Goal: Information Seeking & Learning: Learn about a topic

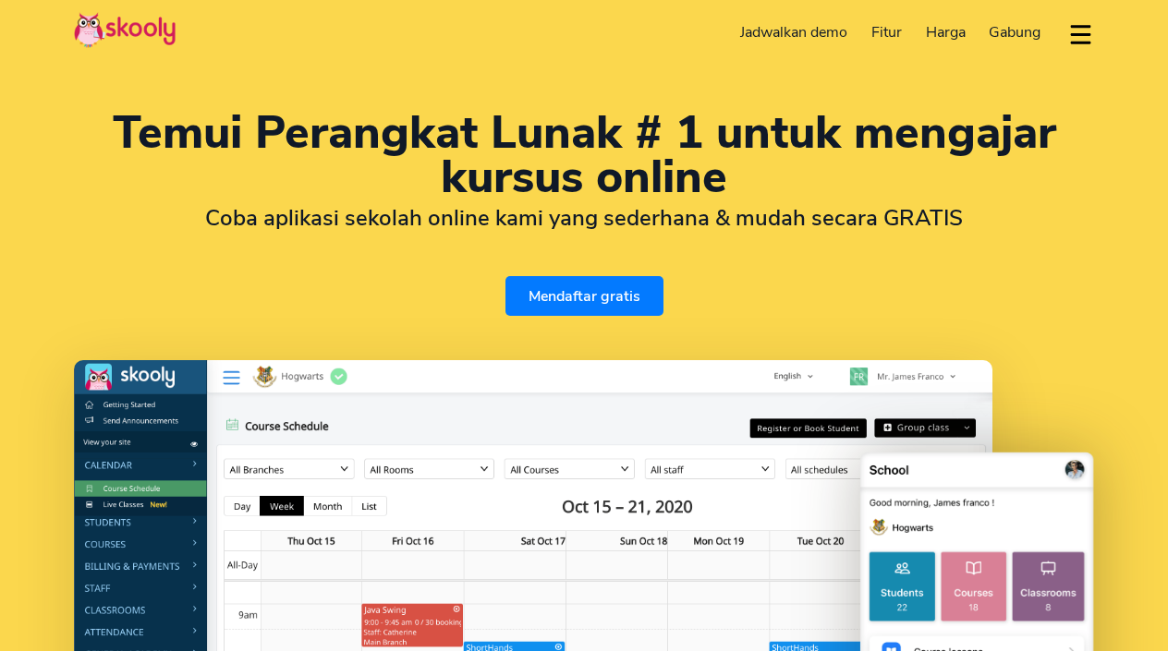
select select "id"
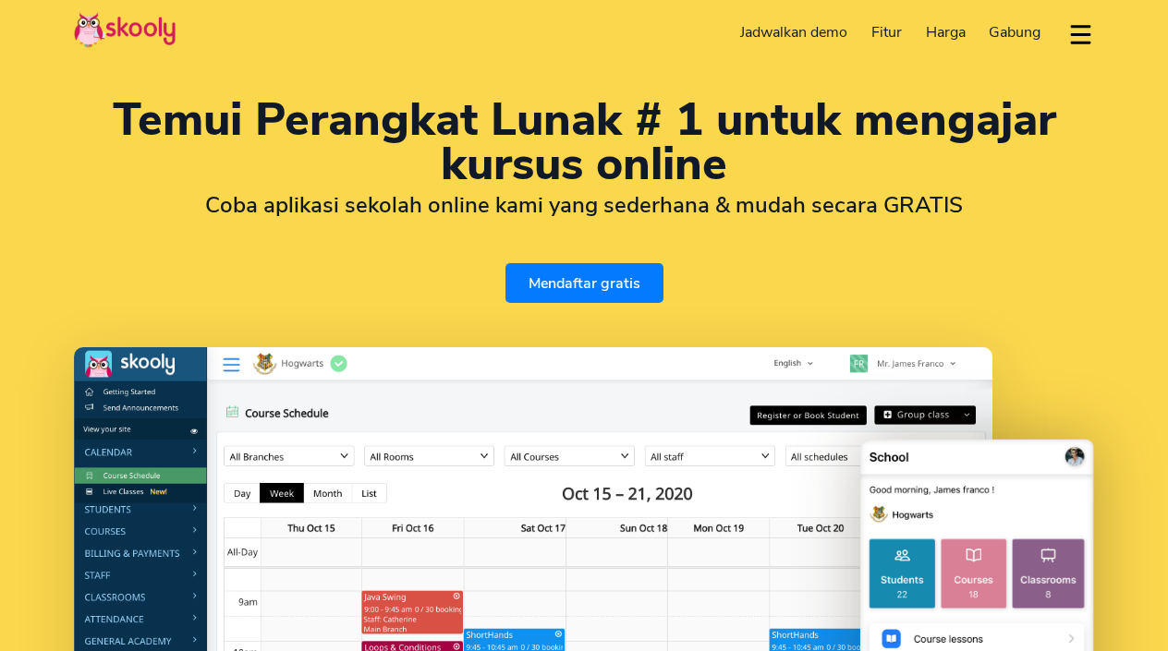
select select "62"
select select "[GEOGRAPHIC_DATA]"
select select "[GEOGRAPHIC_DATA]/[GEOGRAPHIC_DATA]"
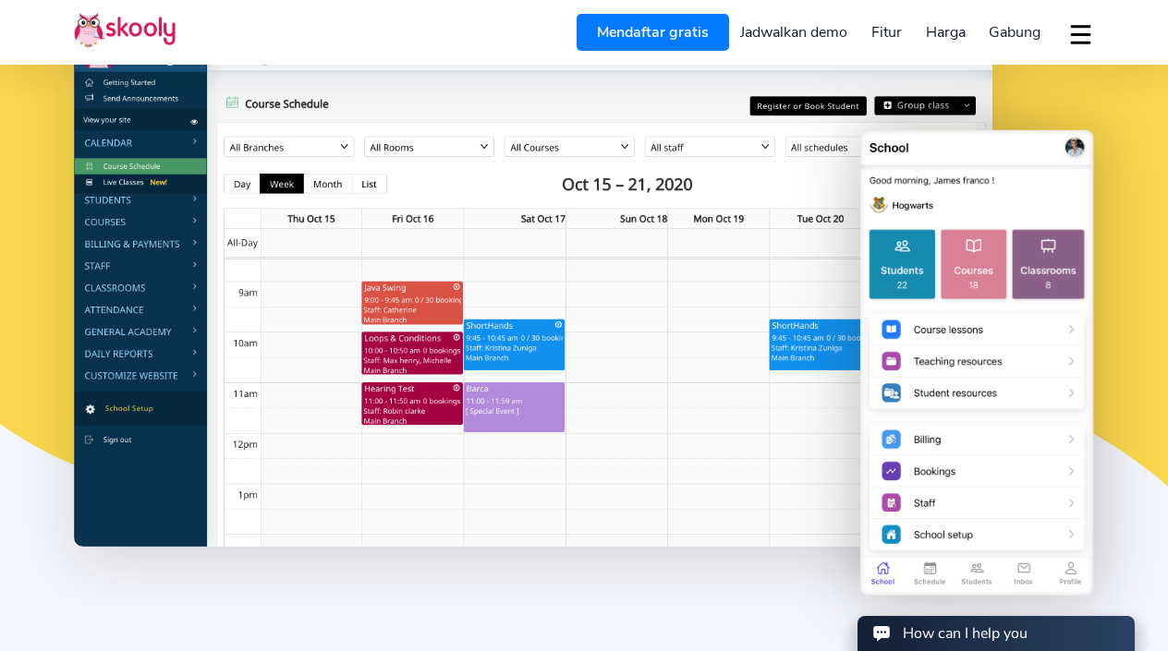
scroll to position [301, 2]
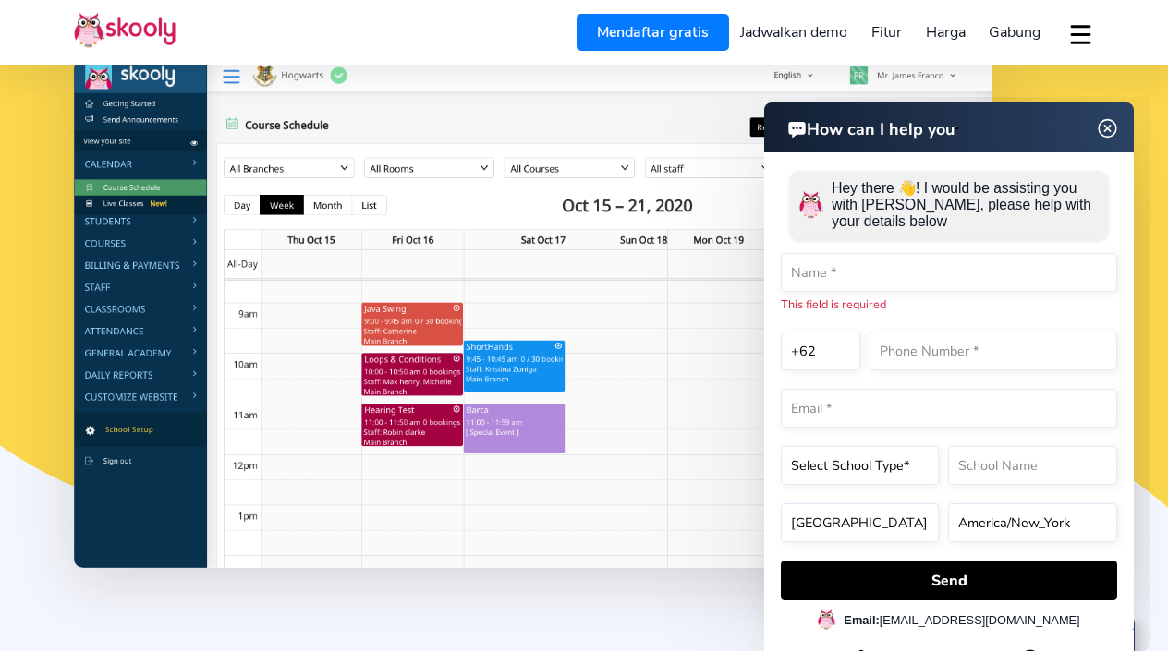
click at [927, 83] on img at bounding box center [533, 313] width 918 height 509
click at [580, 520] on img at bounding box center [533, 313] width 918 height 509
click at [1110, 126] on img at bounding box center [1107, 128] width 35 height 23
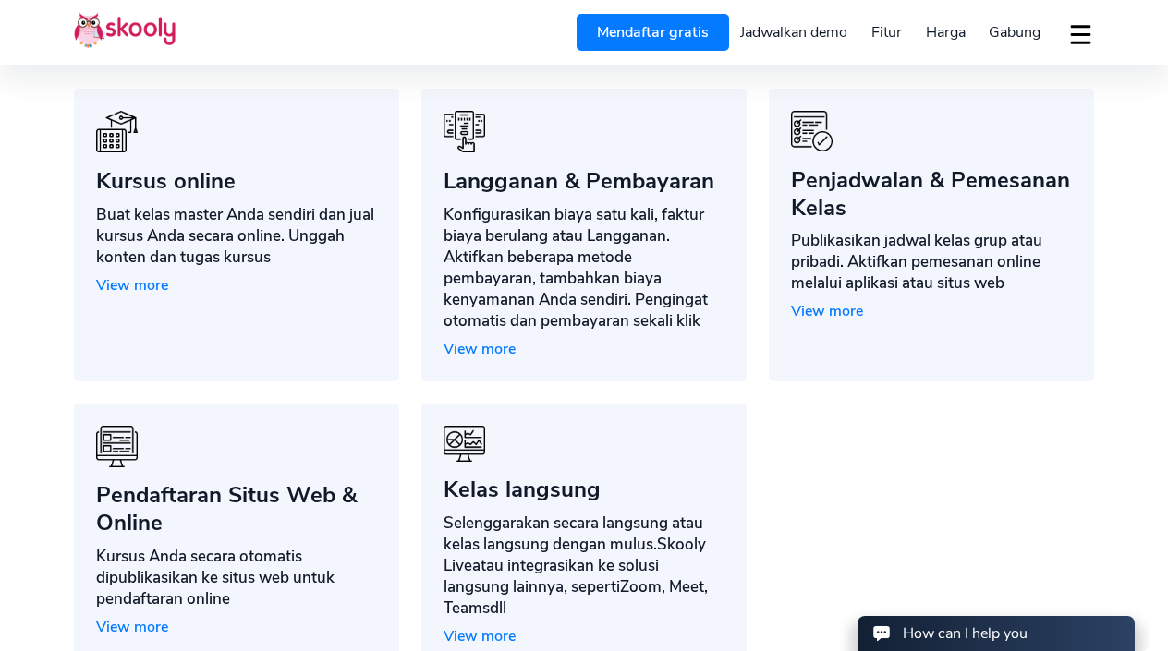
scroll to position [1509, 2]
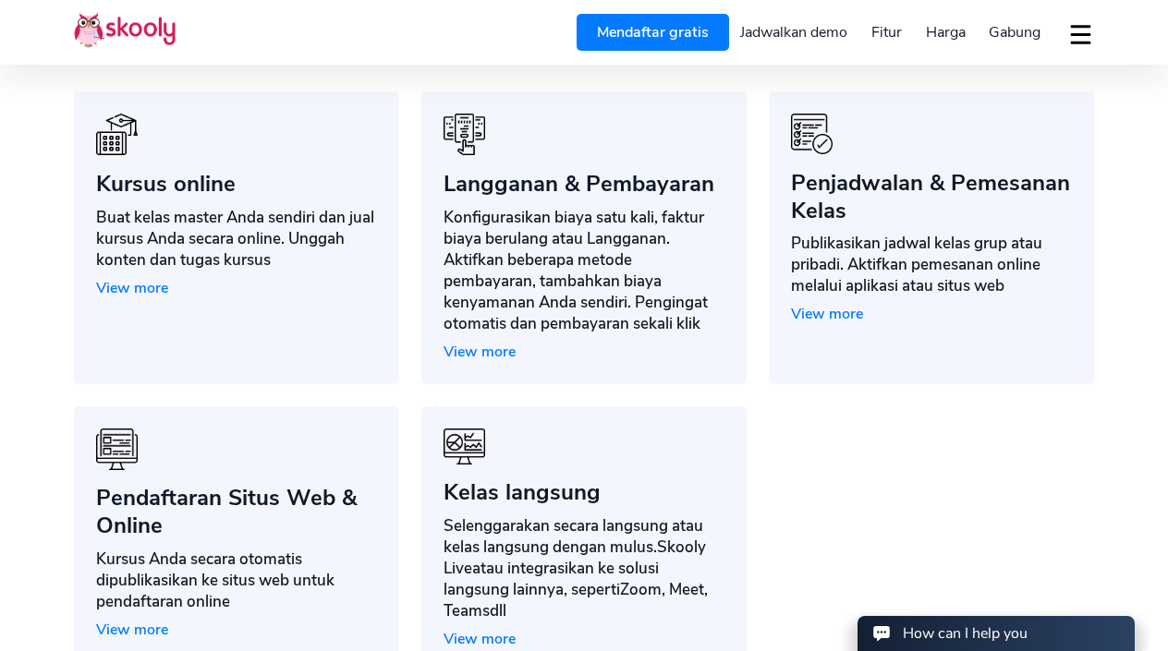
click at [156, 298] on span "View more" at bounding box center [132, 288] width 72 height 20
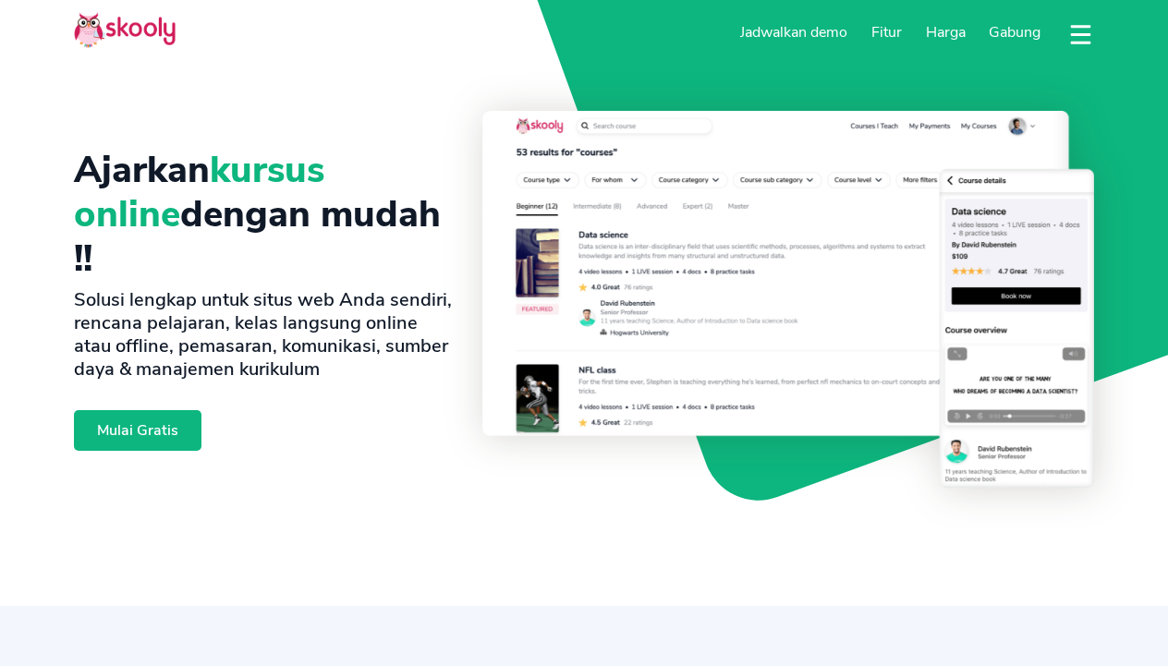
select select "id"
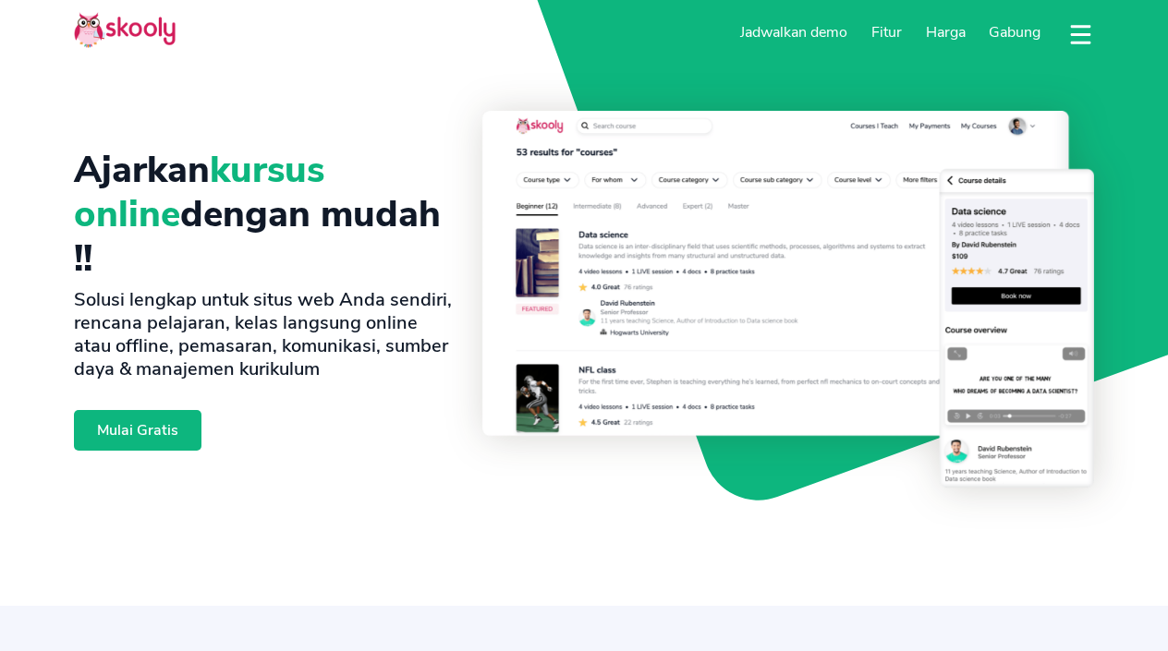
select select "62"
select select "[GEOGRAPHIC_DATA]"
select select "[GEOGRAPHIC_DATA]/[GEOGRAPHIC_DATA]"
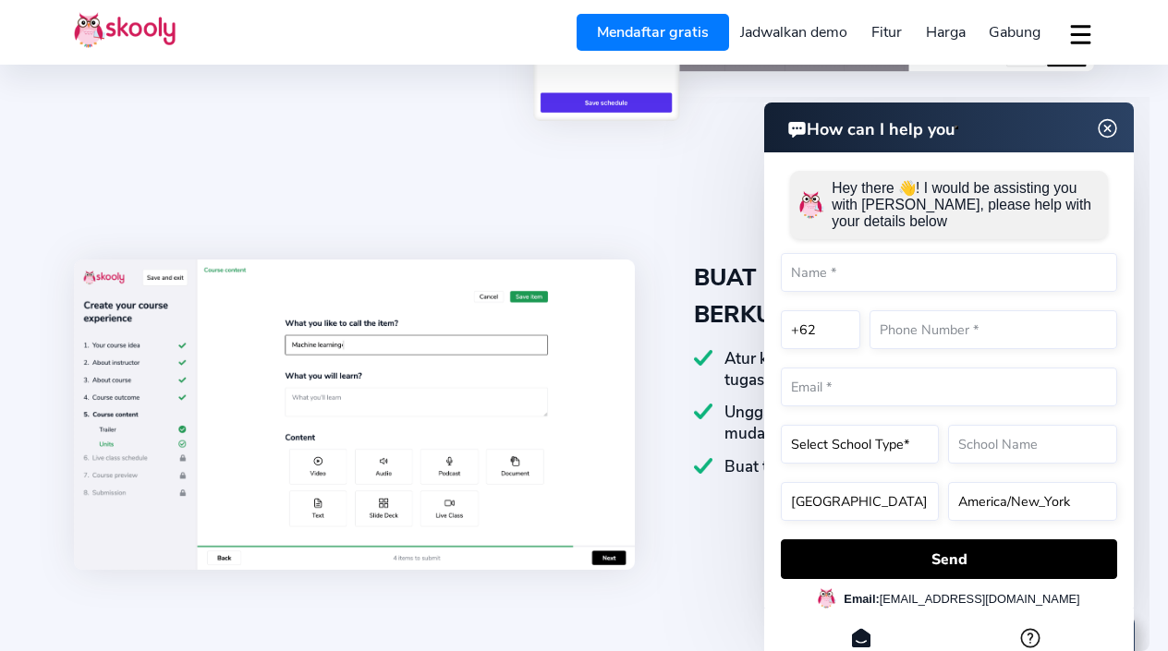
scroll to position [1590, 2]
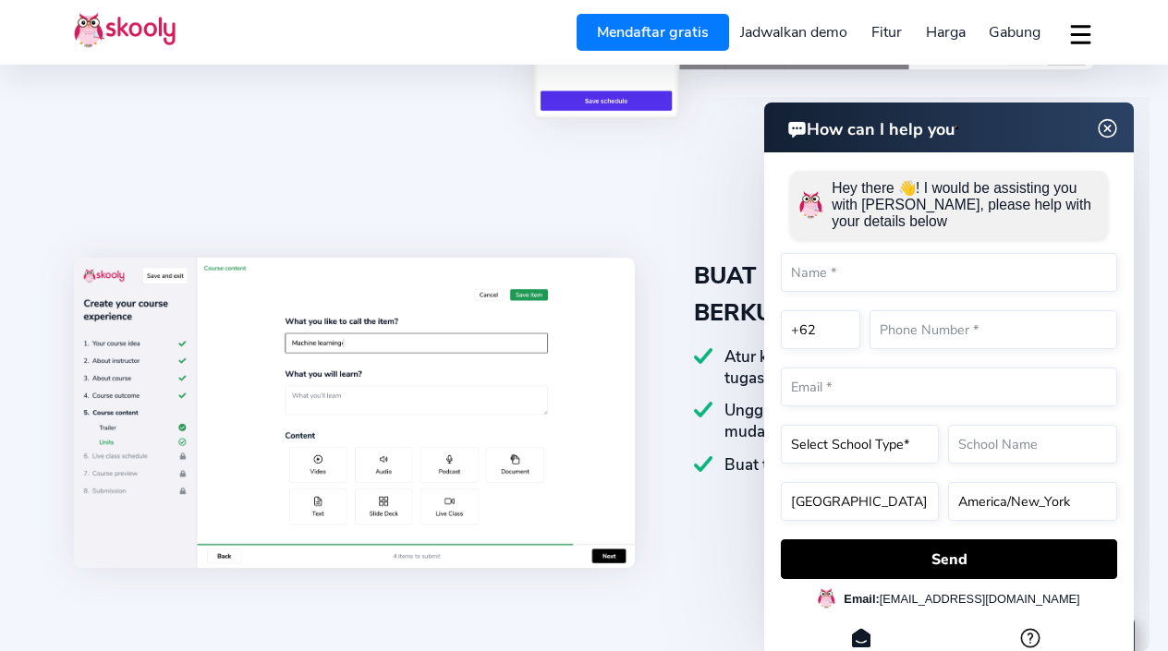
click at [1106, 121] on img at bounding box center [1107, 128] width 23 height 35
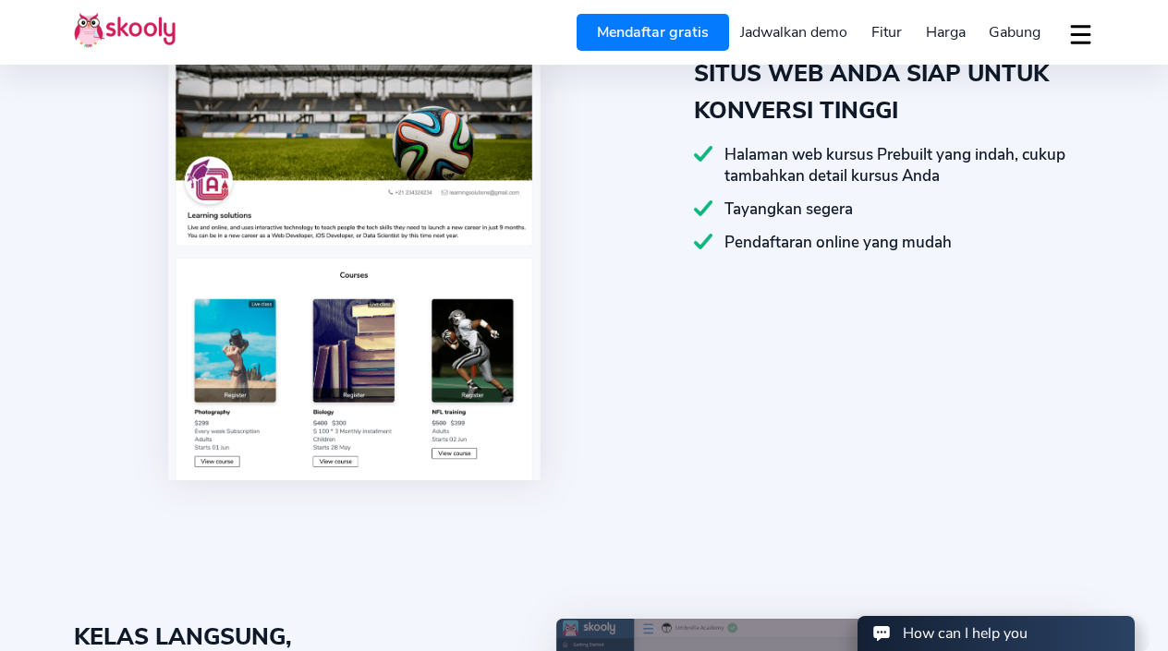
scroll to position [0, 3]
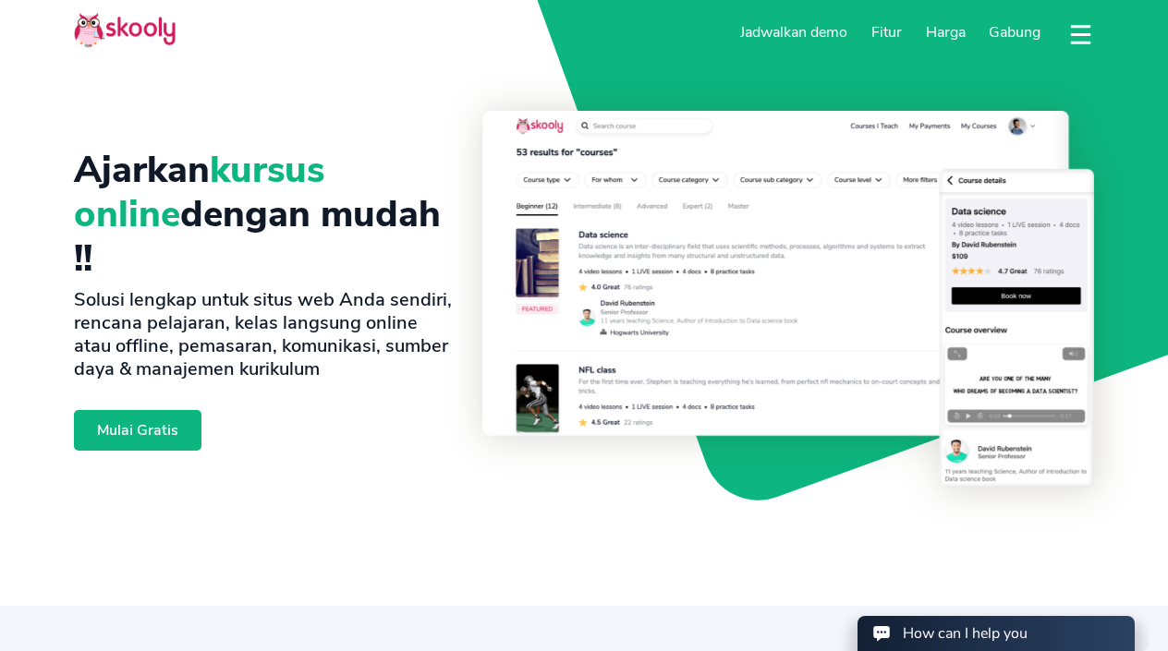
click at [942, 33] on span "Harga" at bounding box center [946, 32] width 40 height 20
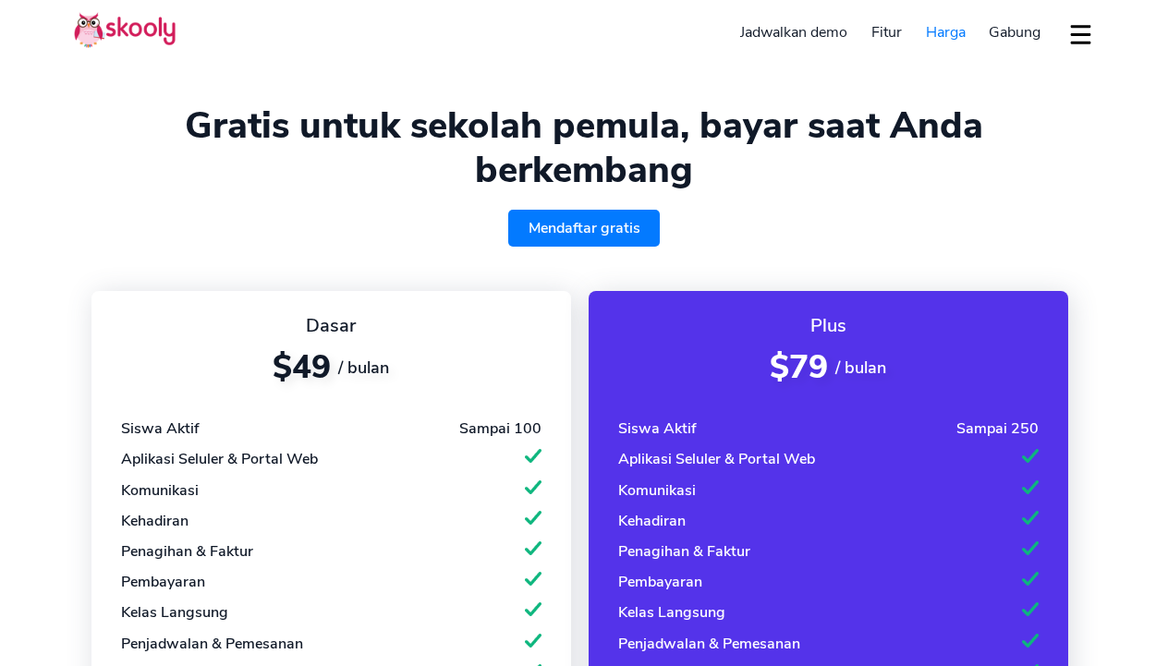
select select "id"
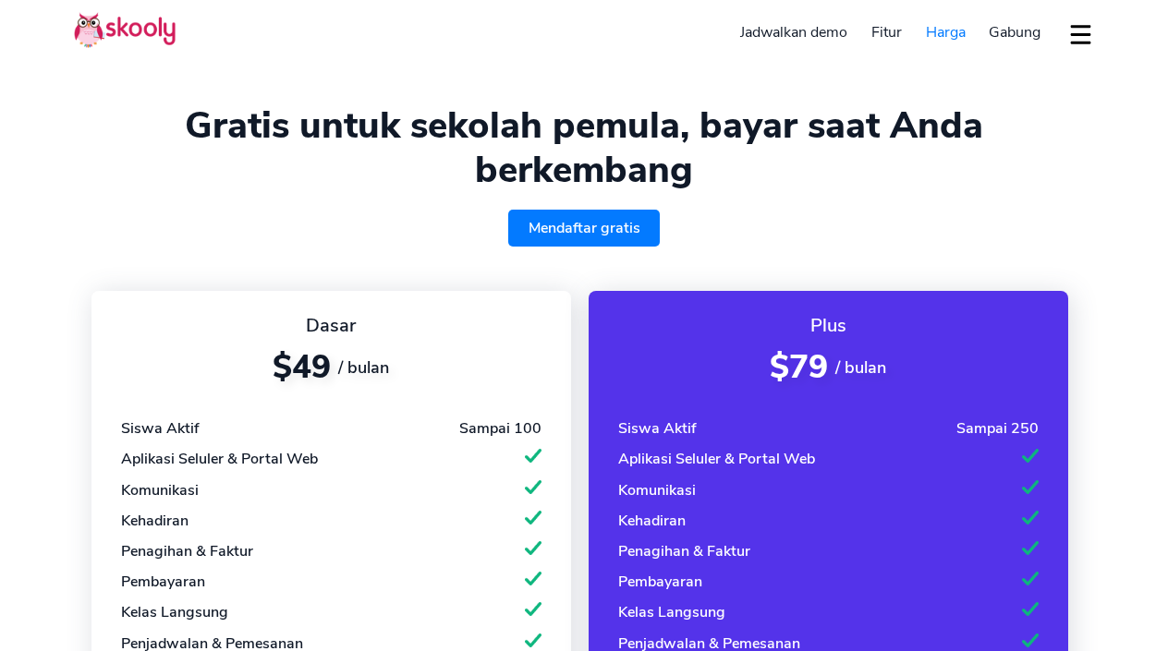
select select "62"
select select "[GEOGRAPHIC_DATA]"
select select "[GEOGRAPHIC_DATA]/[GEOGRAPHIC_DATA]"
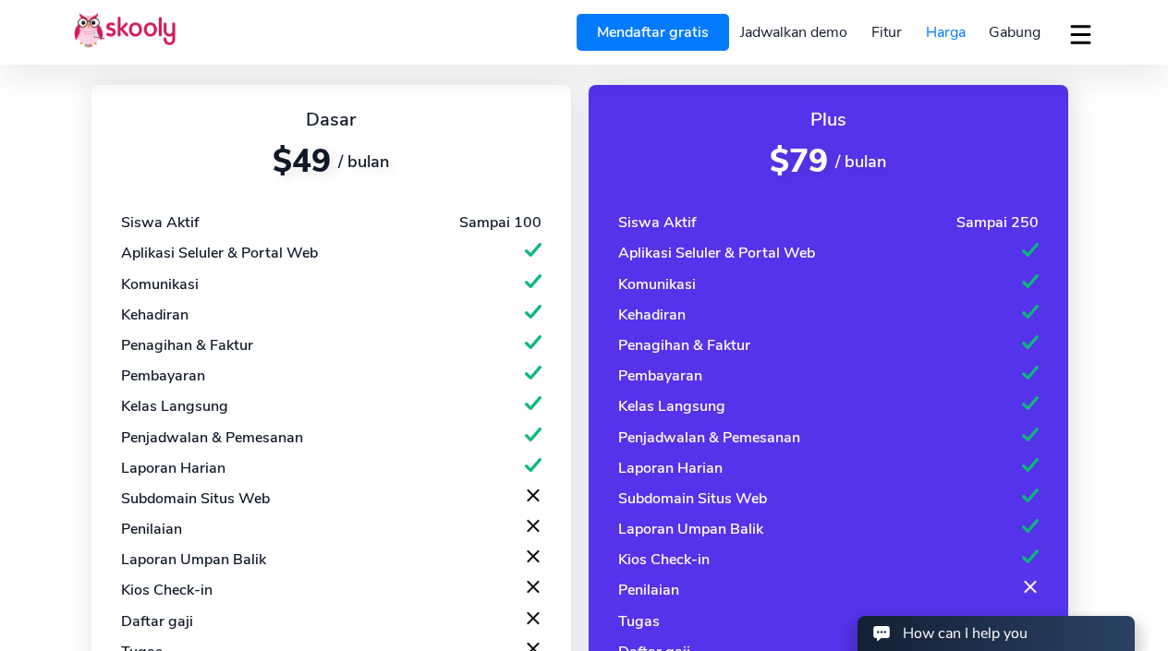
scroll to position [365, 0]
